Goal: Task Accomplishment & Management: Use online tool/utility

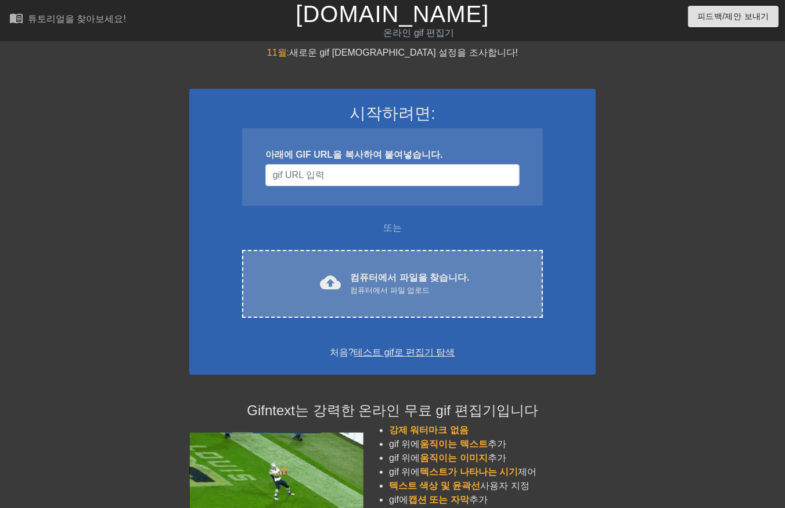
click at [358, 285] on div "컴퓨터에서 파일 업로드" at bounding box center [409, 291] width 119 height 12
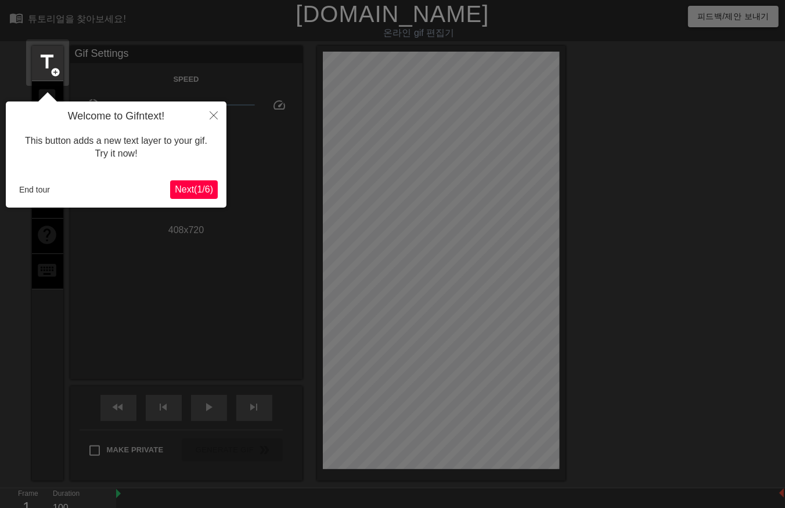
scroll to position [28, 0]
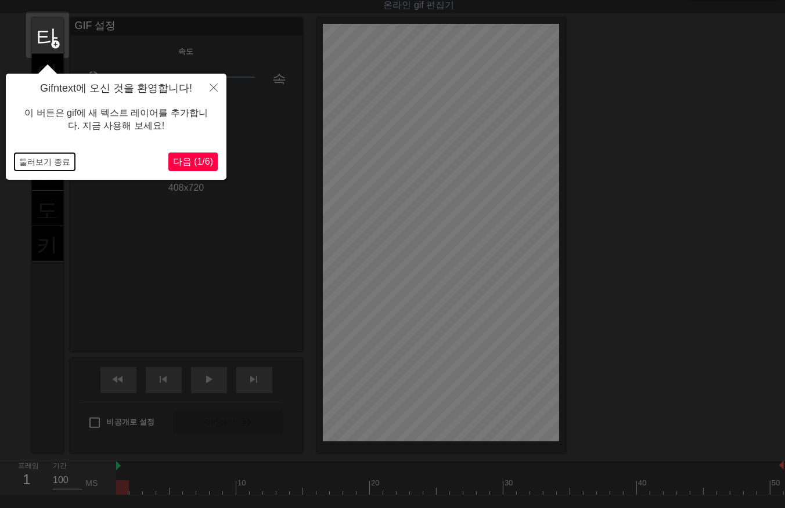
click at [39, 156] on button "둘러보기 종료" at bounding box center [45, 161] width 60 height 17
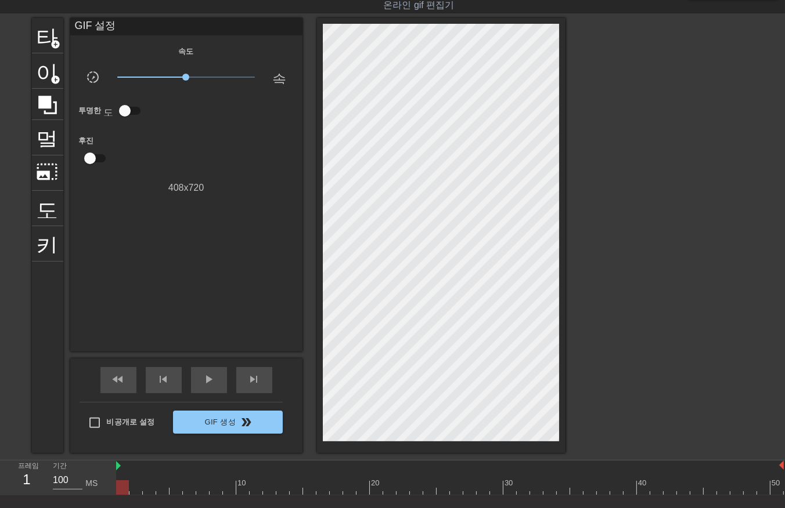
drag, startPoint x: 124, startPoint y: 485, endPoint x: -3, endPoint y: 539, distance: 137.9
click at [0, 508] on html "menu_book 튜토리얼을 찾아보세요! [DOMAIN_NAME] 온라인 gif 편집기 피드백/제안 보내기 타이틀 add_circle 이미지 …" at bounding box center [392, 274] width 785 height 604
click at [139, 488] on div at bounding box center [449, 488] width 667 height 15
drag, startPoint x: 145, startPoint y: 486, endPoint x: 159, endPoint y: 485, distance: 13.9
click at [148, 488] on div at bounding box center [449, 488] width 667 height 15
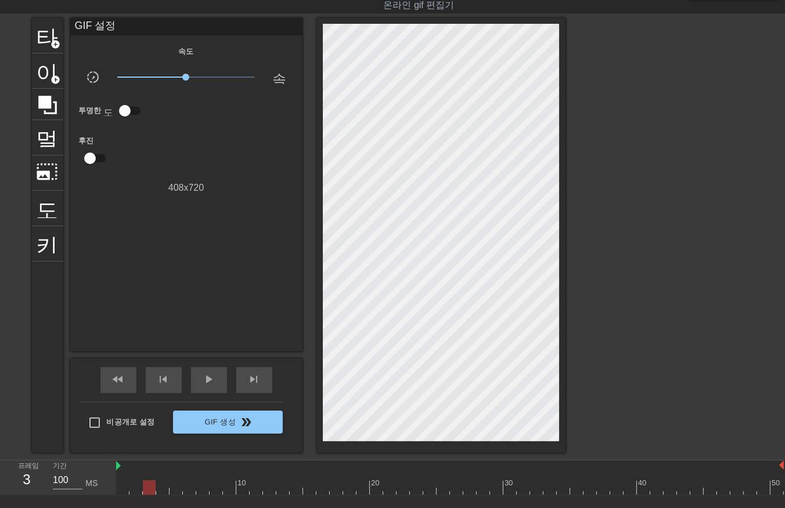
click at [161, 485] on div at bounding box center [449, 488] width 667 height 15
click at [175, 489] on div at bounding box center [449, 488] width 667 height 15
click at [190, 486] on div at bounding box center [449, 488] width 667 height 15
drag, startPoint x: 200, startPoint y: 485, endPoint x: 210, endPoint y: 485, distance: 9.3
click at [201, 485] on div at bounding box center [449, 488] width 667 height 15
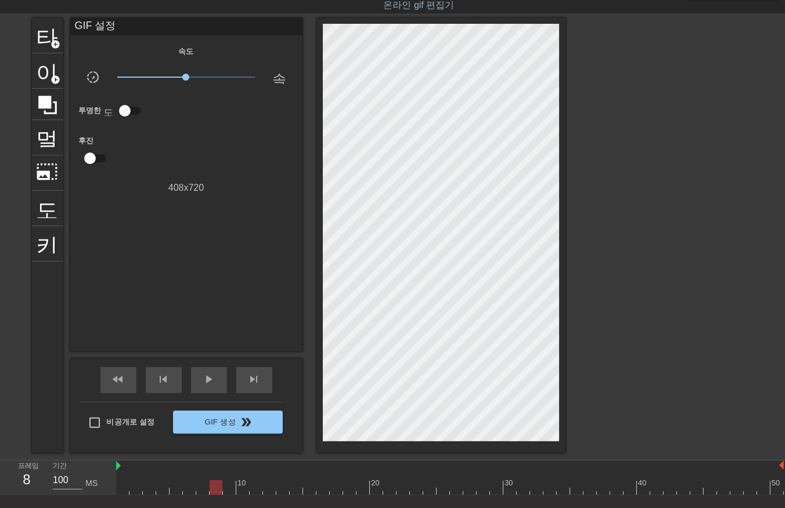
drag, startPoint x: 212, startPoint y: 485, endPoint x: 222, endPoint y: 486, distance: 9.9
click at [214, 486] on div at bounding box center [449, 488] width 667 height 15
click at [228, 484] on div at bounding box center [449, 488] width 667 height 15
click at [242, 490] on div at bounding box center [449, 488] width 667 height 15
click at [255, 489] on div at bounding box center [449, 488] width 667 height 15
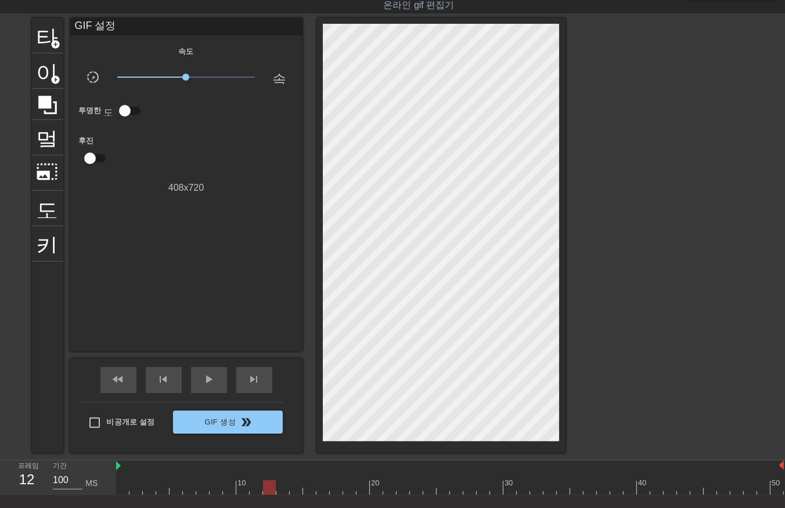
drag, startPoint x: 268, startPoint y: 488, endPoint x: 293, endPoint y: 488, distance: 25.0
click at [268, 489] on div at bounding box center [449, 488] width 667 height 15
click at [281, 491] on div at bounding box center [449, 488] width 667 height 15
click at [295, 489] on div at bounding box center [449, 488] width 667 height 15
click at [309, 489] on div at bounding box center [449, 488] width 667 height 15
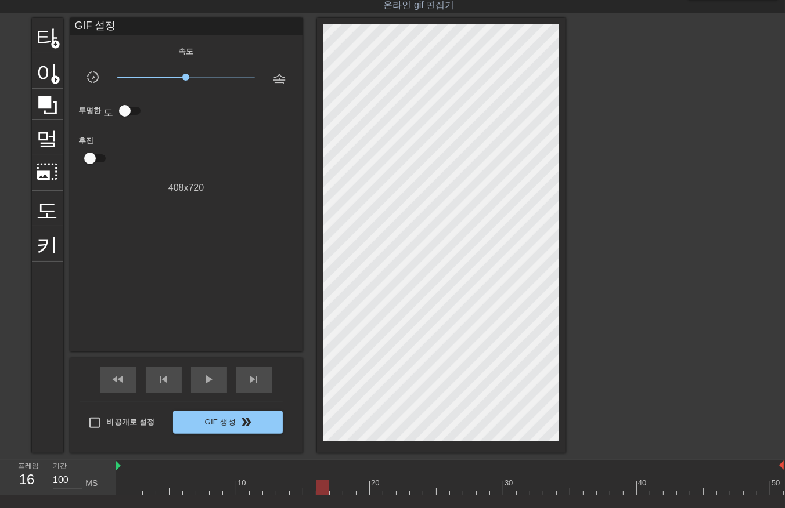
drag, startPoint x: 322, startPoint y: 488, endPoint x: 333, endPoint y: 488, distance: 11.6
click at [322, 489] on div at bounding box center [449, 488] width 667 height 15
click at [338, 488] on div at bounding box center [449, 488] width 667 height 15
click at [348, 489] on div at bounding box center [449, 488] width 667 height 15
drag, startPoint x: 358, startPoint y: 483, endPoint x: 366, endPoint y: 490, distance: 10.7
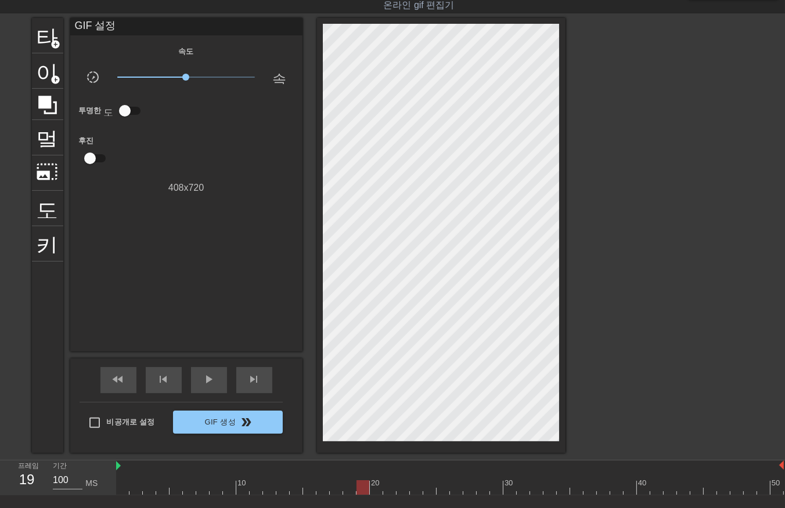
click at [360, 488] on div at bounding box center [449, 488] width 667 height 15
click at [375, 489] on div at bounding box center [449, 488] width 667 height 15
click at [387, 486] on div at bounding box center [449, 488] width 667 height 15
drag, startPoint x: 402, startPoint y: 490, endPoint x: 412, endPoint y: 489, distance: 10.5
click at [405, 490] on div at bounding box center [449, 488] width 667 height 15
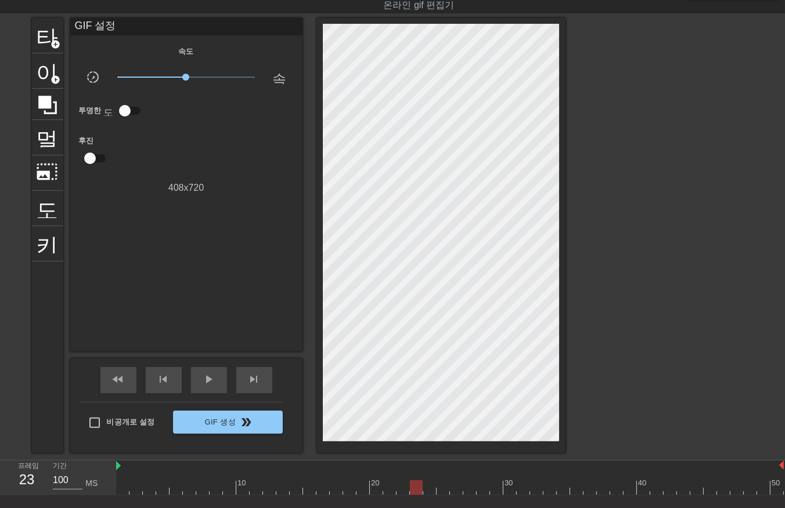
click at [415, 488] on div at bounding box center [449, 488] width 667 height 15
click at [428, 486] on div at bounding box center [449, 488] width 667 height 15
click at [444, 489] on div at bounding box center [449, 488] width 667 height 15
click at [457, 489] on div at bounding box center [449, 488] width 667 height 15
click at [471, 488] on div at bounding box center [449, 488] width 667 height 15
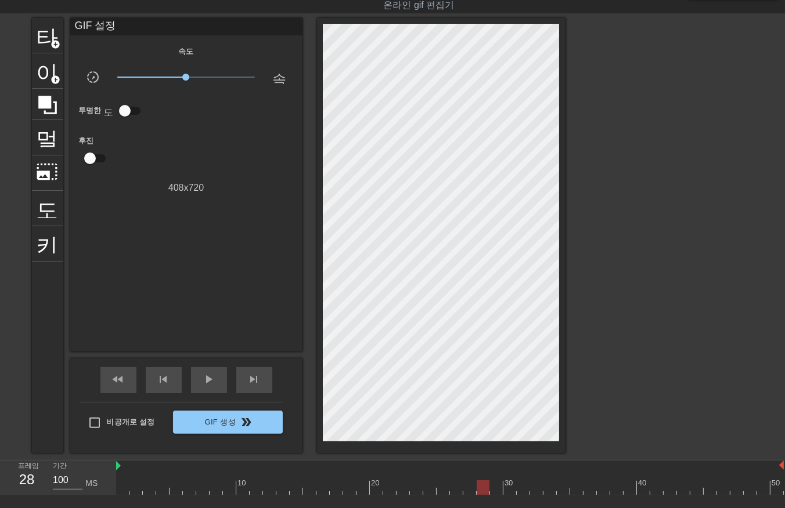
drag, startPoint x: 480, startPoint y: 486, endPoint x: 492, endPoint y: 489, distance: 12.1
click at [485, 489] on div at bounding box center [449, 488] width 667 height 15
click at [494, 486] on div at bounding box center [449, 488] width 667 height 15
drag, startPoint x: 511, startPoint y: 485, endPoint x: 522, endPoint y: 486, distance: 11.7
click at [515, 489] on div at bounding box center [449, 488] width 667 height 15
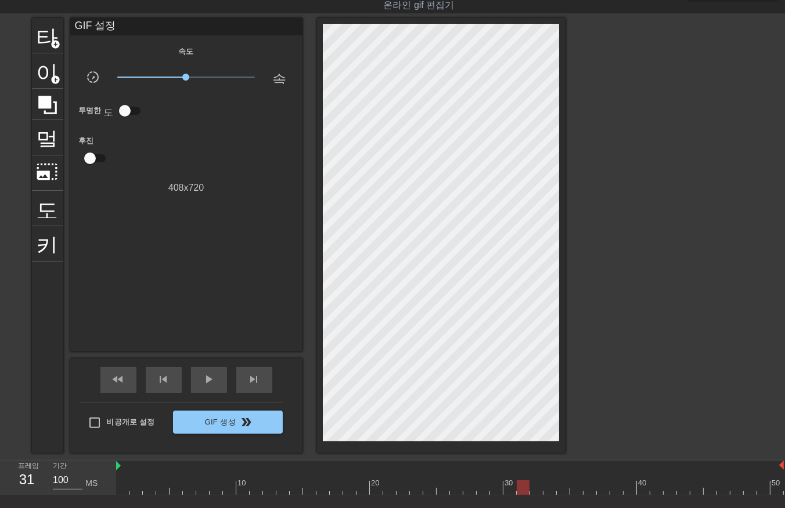
click at [523, 486] on div at bounding box center [449, 488] width 667 height 15
drag, startPoint x: 532, startPoint y: 485, endPoint x: 538, endPoint y: 486, distance: 6.1
click at [537, 486] on div at bounding box center [449, 488] width 667 height 15
click at [548, 488] on div at bounding box center [449, 488] width 667 height 15
click at [561, 490] on div at bounding box center [449, 488] width 667 height 15
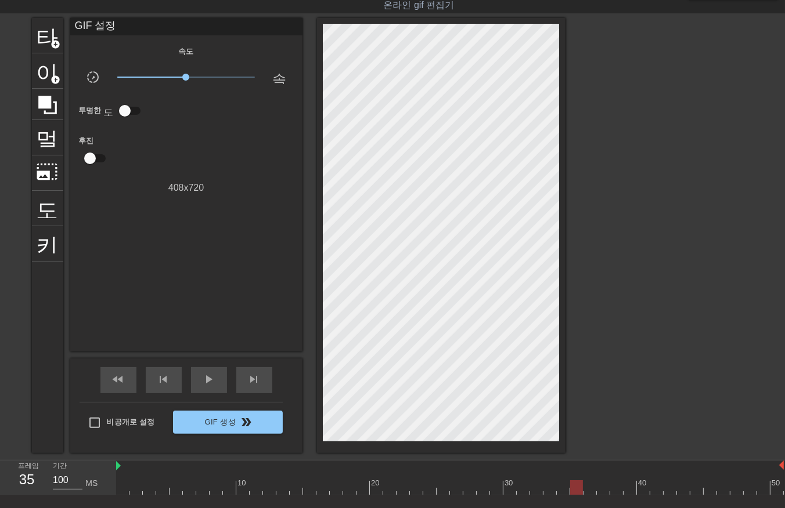
drag, startPoint x: 572, startPoint y: 485, endPoint x: 583, endPoint y: 488, distance: 11.4
click at [573, 488] on div at bounding box center [449, 488] width 667 height 15
drag, startPoint x: 587, startPoint y: 484, endPoint x: 593, endPoint y: 486, distance: 6.1
click at [588, 486] on div at bounding box center [449, 488] width 667 height 15
drag, startPoint x: 602, startPoint y: 483, endPoint x: 616, endPoint y: 486, distance: 14.1
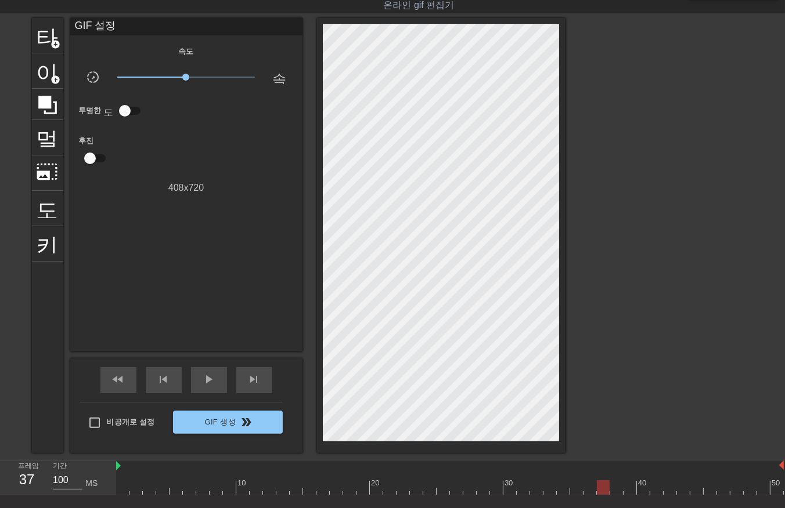
click at [604, 485] on div at bounding box center [449, 488] width 667 height 15
drag, startPoint x: 613, startPoint y: 485, endPoint x: 625, endPoint y: 489, distance: 12.1
click at [621, 489] on div at bounding box center [449, 488] width 667 height 15
drag, startPoint x: 627, startPoint y: 486, endPoint x: 637, endPoint y: 486, distance: 9.9
click at [629, 488] on div at bounding box center [449, 488] width 667 height 15
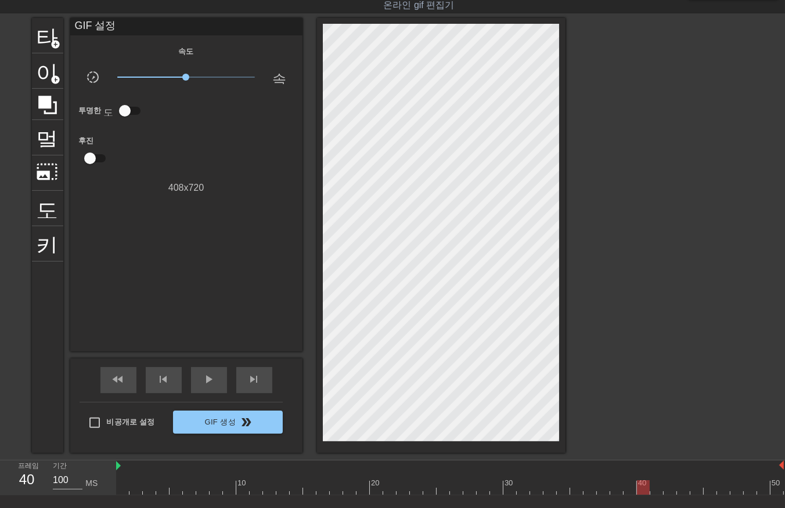
drag, startPoint x: 640, startPoint y: 486, endPoint x: 651, endPoint y: 489, distance: 11.8
click at [644, 491] on div at bounding box center [449, 488] width 667 height 15
click at [656, 488] on div at bounding box center [449, 488] width 667 height 15
drag, startPoint x: 666, startPoint y: 486, endPoint x: 670, endPoint y: 491, distance: 6.6
click at [670, 491] on div at bounding box center [449, 488] width 667 height 15
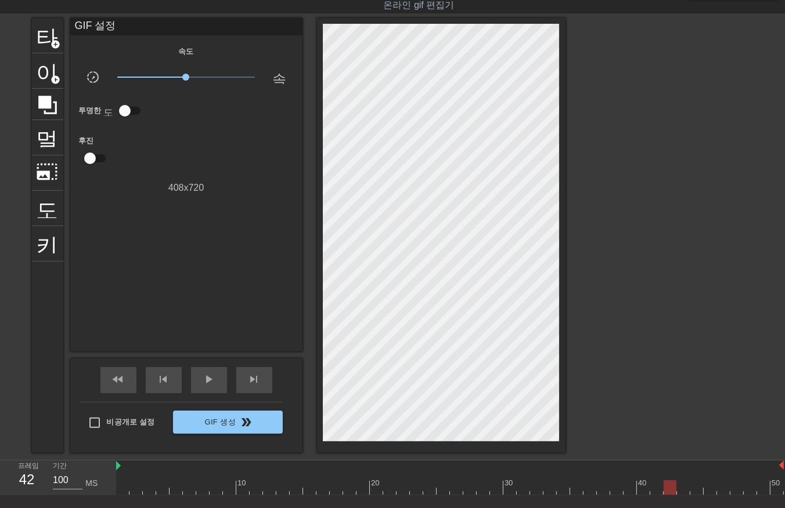
click at [683, 490] on div at bounding box center [449, 488] width 667 height 15
click at [699, 489] on div at bounding box center [449, 488] width 667 height 15
click at [710, 489] on div at bounding box center [449, 488] width 667 height 15
click at [723, 486] on div at bounding box center [449, 488] width 667 height 15
drag, startPoint x: 734, startPoint y: 486, endPoint x: 744, endPoint y: 490, distance: 11.2
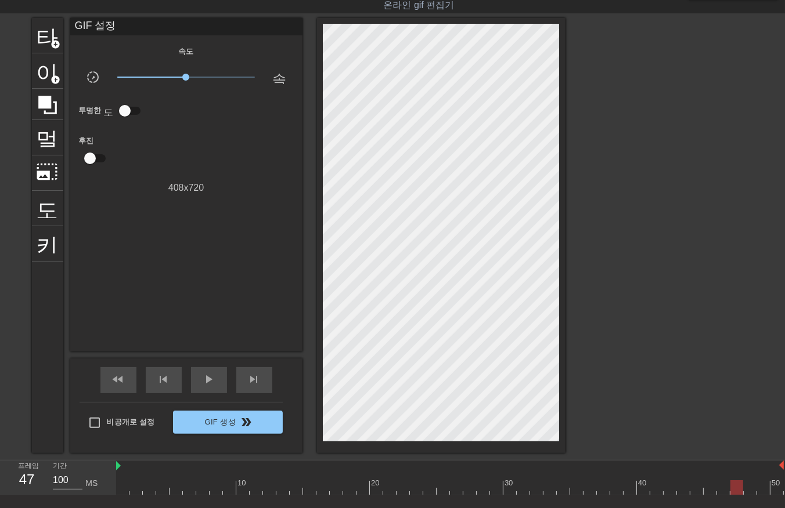
click at [738, 489] on div at bounding box center [449, 488] width 667 height 15
drag, startPoint x: 747, startPoint y: 486, endPoint x: 756, endPoint y: 489, distance: 9.2
click at [750, 488] on div at bounding box center [449, 488] width 667 height 15
drag, startPoint x: 760, startPoint y: 485, endPoint x: 767, endPoint y: 486, distance: 6.6
click at [763, 486] on div at bounding box center [449, 488] width 667 height 15
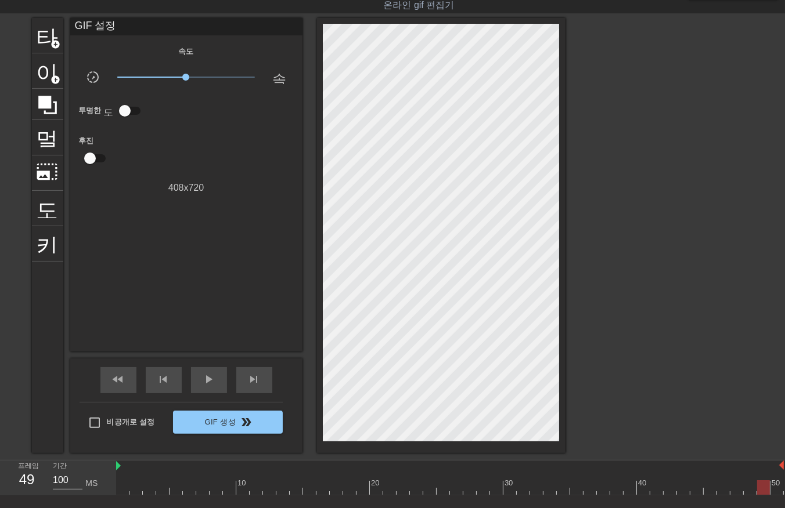
click at [775, 486] on div at bounding box center [449, 488] width 667 height 15
